Goal: Task Accomplishment & Management: Manage account settings

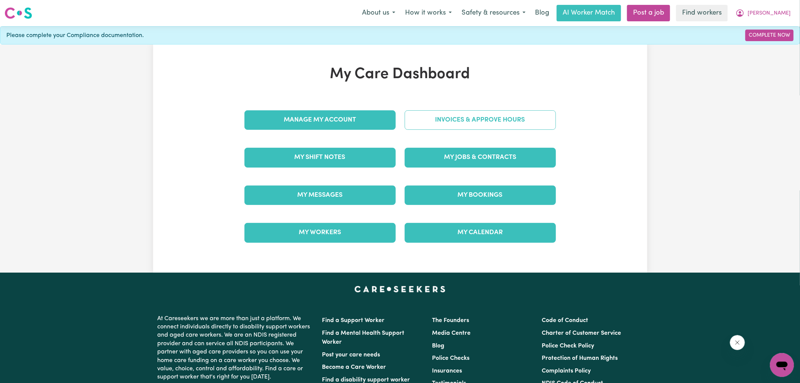
click at [445, 124] on link "Invoices & Approve Hours" at bounding box center [479, 119] width 151 height 19
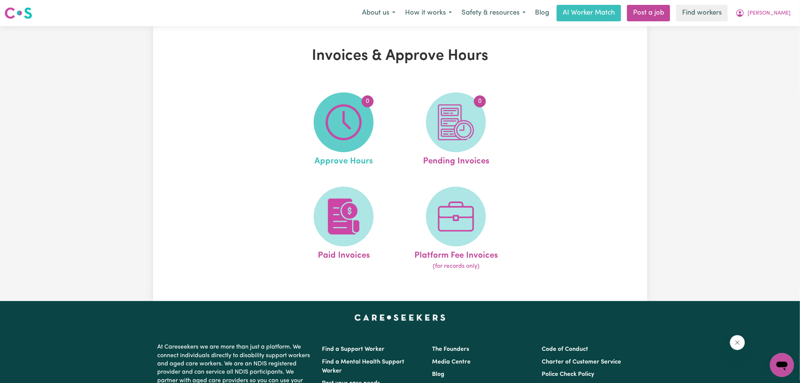
click at [348, 126] on img at bounding box center [344, 122] width 36 height 36
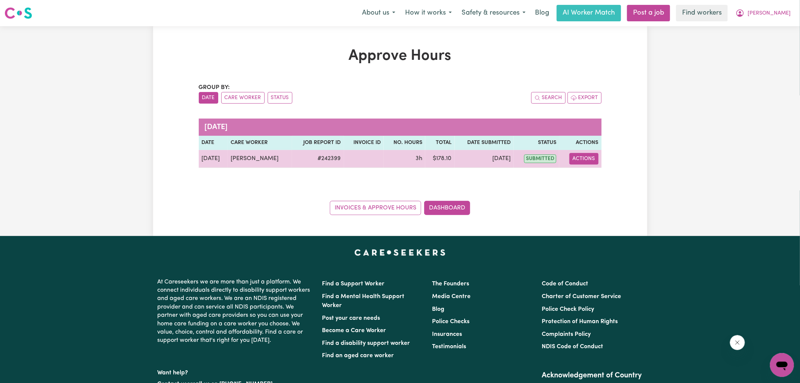
click at [586, 155] on button "Actions" at bounding box center [583, 159] width 29 height 12
click at [590, 181] on link "View Job Report" at bounding box center [598, 175] width 64 height 15
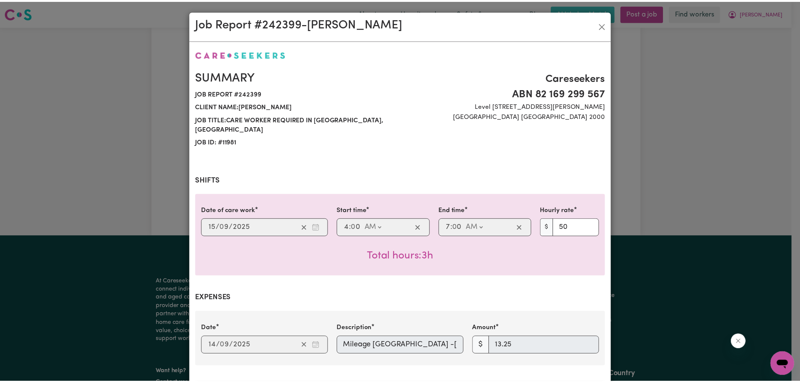
scroll to position [238, 0]
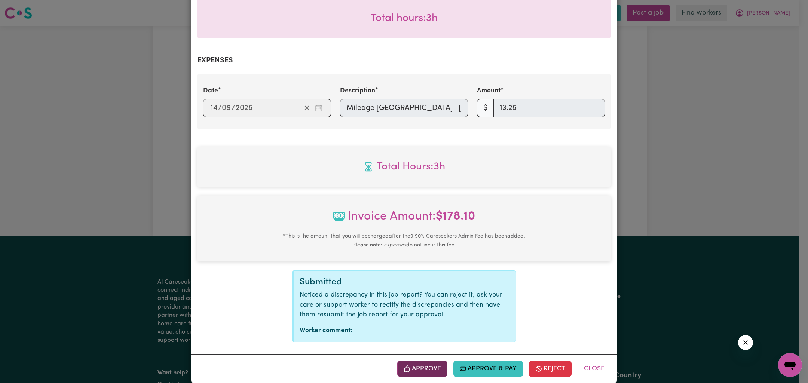
click at [418, 362] on button "Approve" at bounding box center [422, 369] width 50 height 16
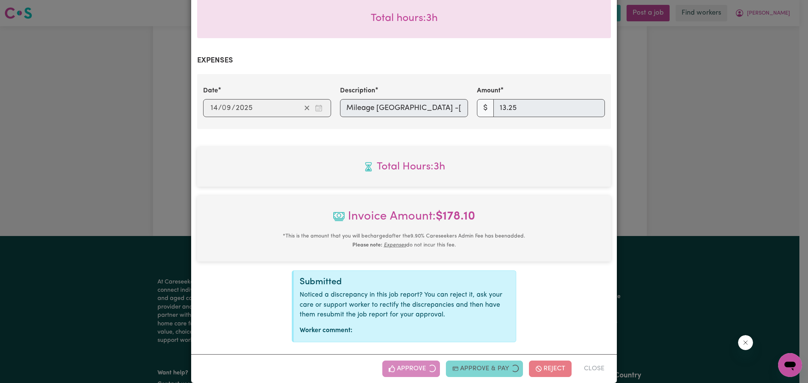
click at [706, 248] on div "Job Report # 242399 - [PERSON_NAME] Summary Job report # 242399 Client name: [P…" at bounding box center [404, 191] width 808 height 383
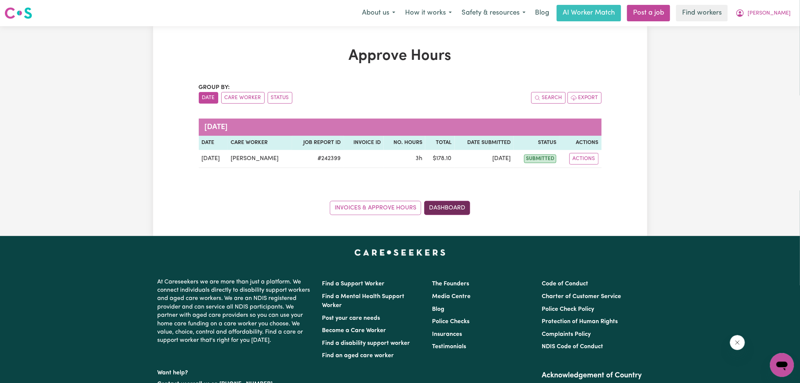
click at [462, 204] on link "Dashboard" at bounding box center [447, 208] width 46 height 14
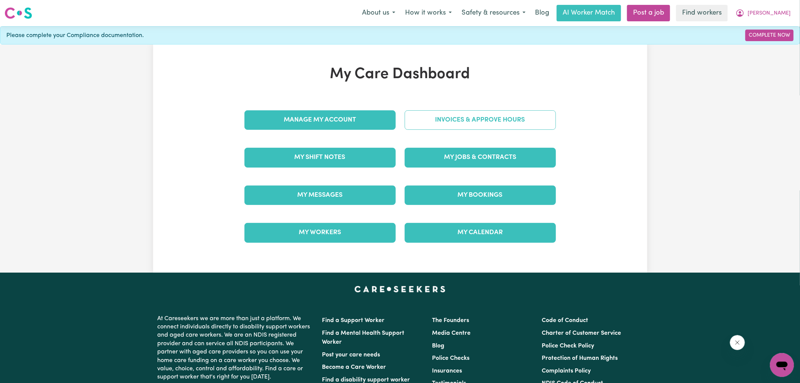
click at [468, 117] on link "Invoices & Approve Hours" at bounding box center [479, 119] width 151 height 19
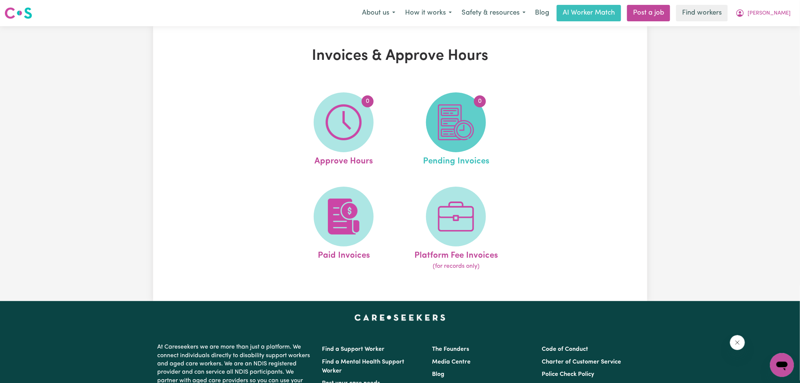
click at [474, 127] on span "0" at bounding box center [456, 122] width 60 height 60
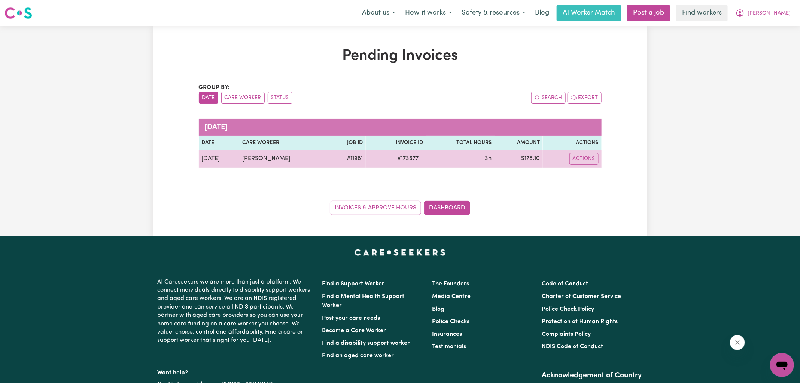
click at [421, 155] on span "# 173677" at bounding box center [407, 158] width 30 height 9
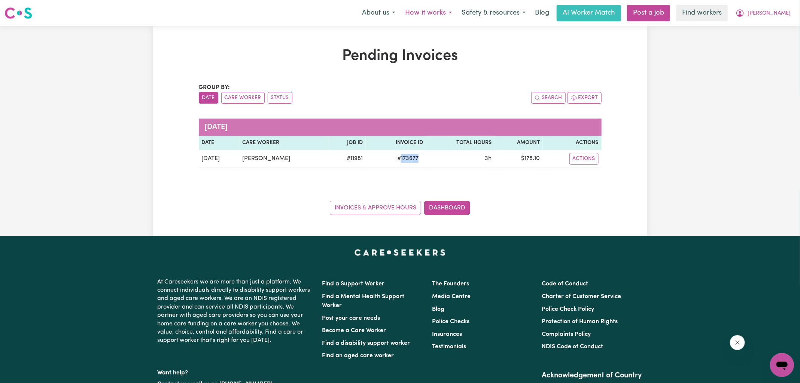
copy span "173677"
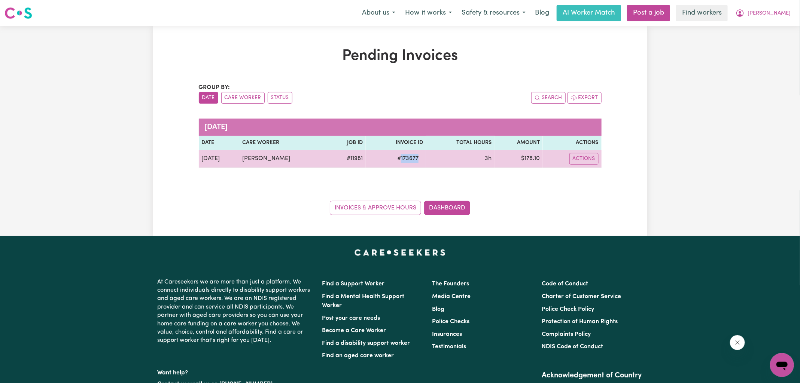
click at [542, 156] on td "$ 178.10" at bounding box center [519, 159] width 48 height 18
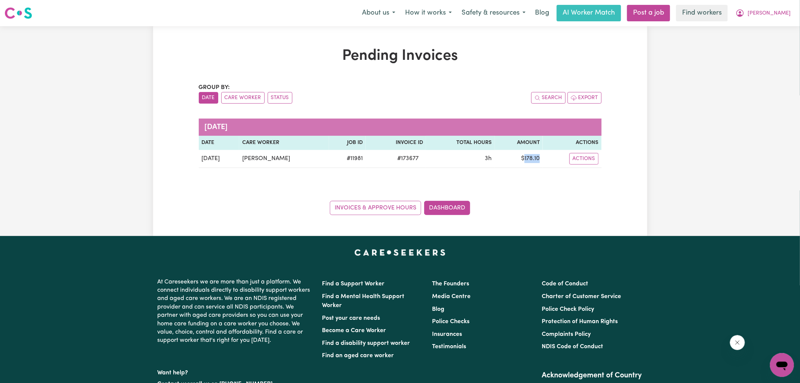
copy td "178.10"
drag, startPoint x: 787, startPoint y: 11, endPoint x: 782, endPoint y: 18, distance: 8.8
click at [787, 11] on span "[PERSON_NAME]" at bounding box center [768, 13] width 43 height 8
click at [757, 43] on link "Logout" at bounding box center [765, 43] width 59 height 14
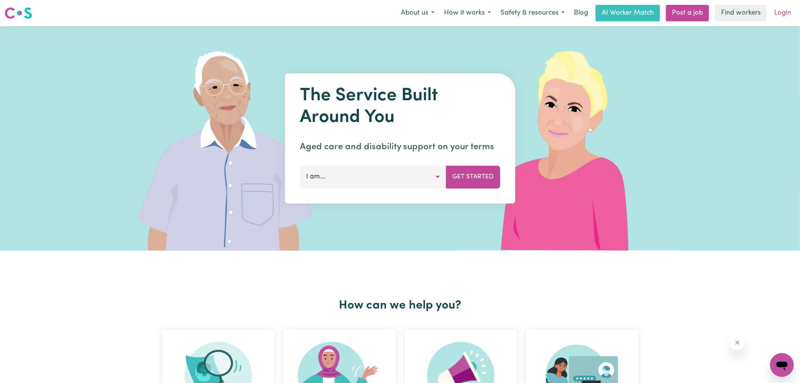
click at [777, 17] on link "Login" at bounding box center [782, 13] width 26 height 16
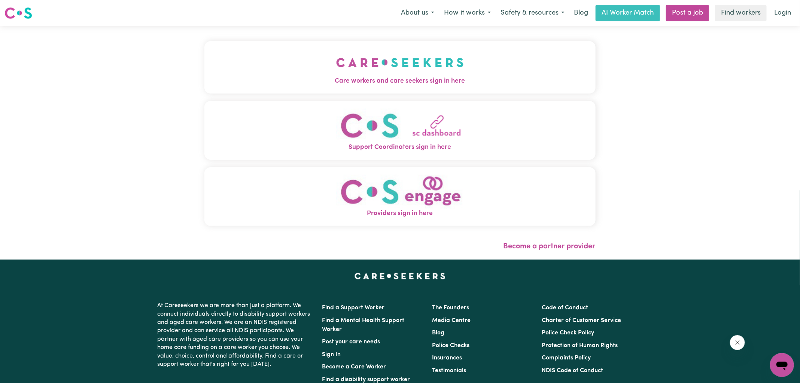
click at [373, 79] on span "Care workers and care seekers sign in here" at bounding box center [399, 81] width 391 height 10
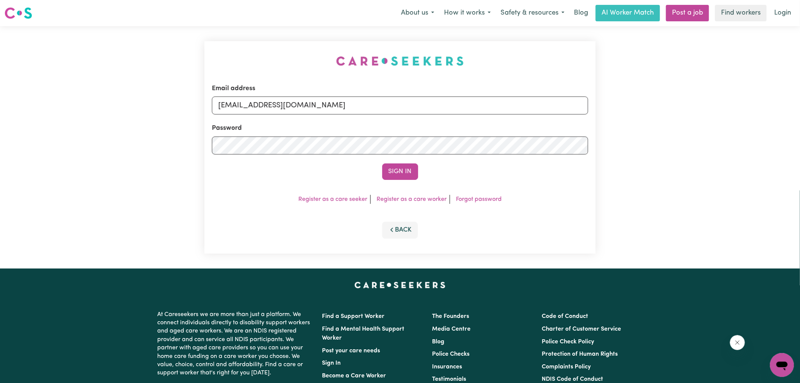
click at [193, 40] on div "Email address [EMAIL_ADDRESS][DOMAIN_NAME] Password Sign In Register as a care …" at bounding box center [400, 147] width 800 height 242
drag, startPoint x: 259, startPoint y: 105, endPoint x: 508, endPoint y: 114, distance: 249.7
click at [508, 114] on input "[EMAIL_ADDRESS][DOMAIN_NAME]" at bounding box center [400, 106] width 376 height 18
paste input "[EMAIL_ADDRESS][DOMAIN_NAME]"
type input "[EMAIL_ADDRESS][DOMAIN_NAME]"
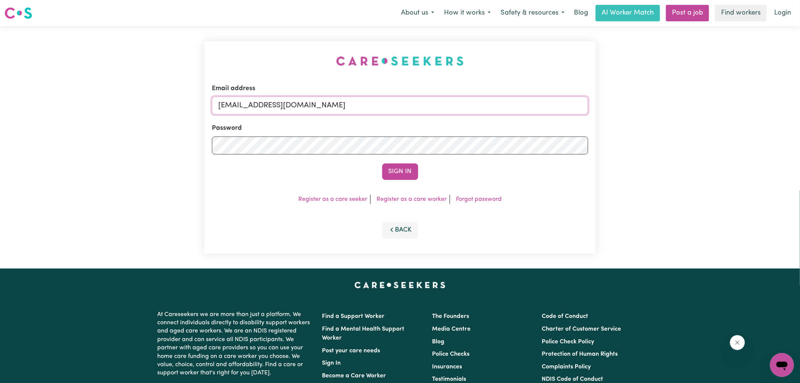
click at [382, 164] on button "Sign In" at bounding box center [400, 172] width 36 height 16
